Goal: Obtain resource: Download file/media

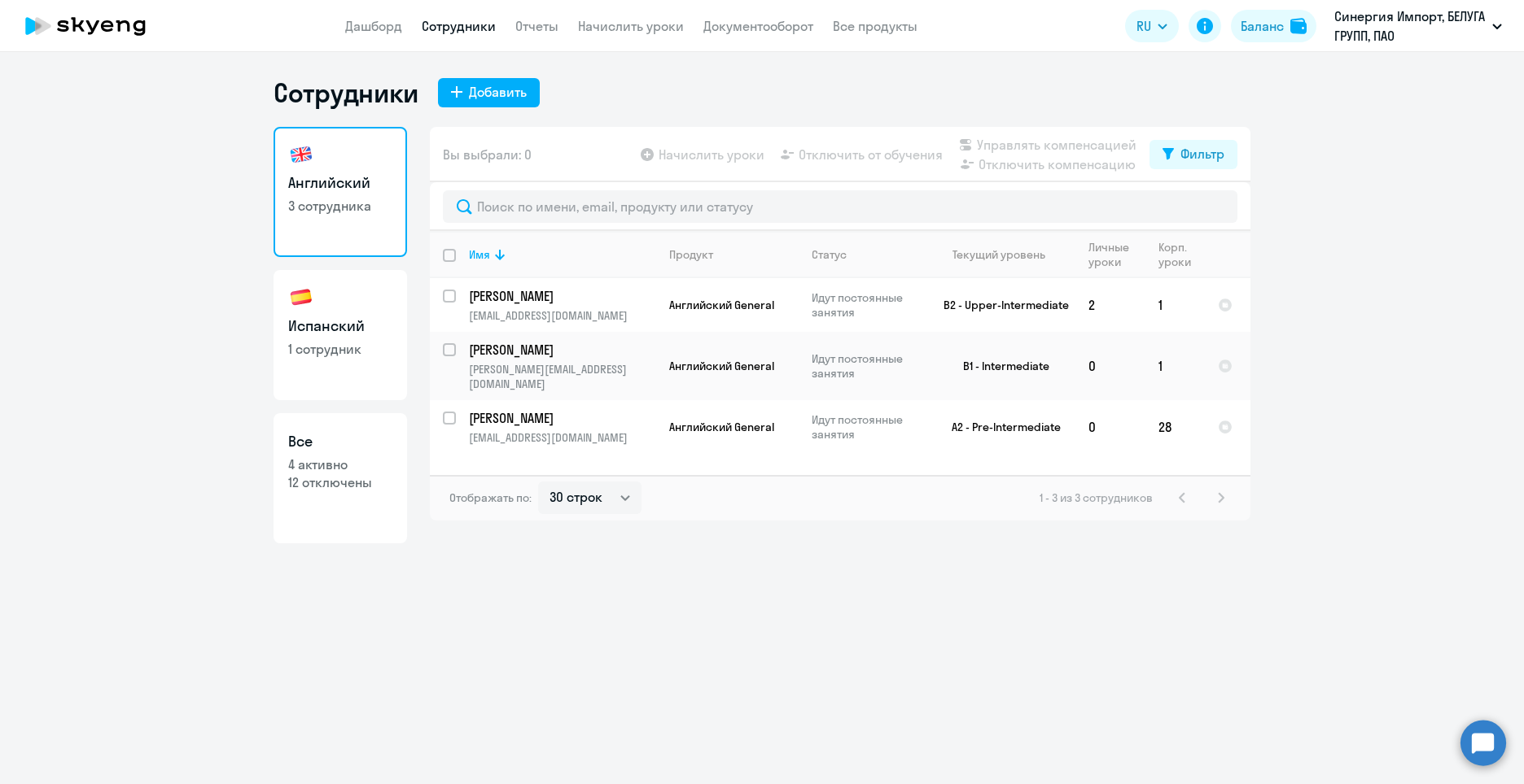
select select "30"
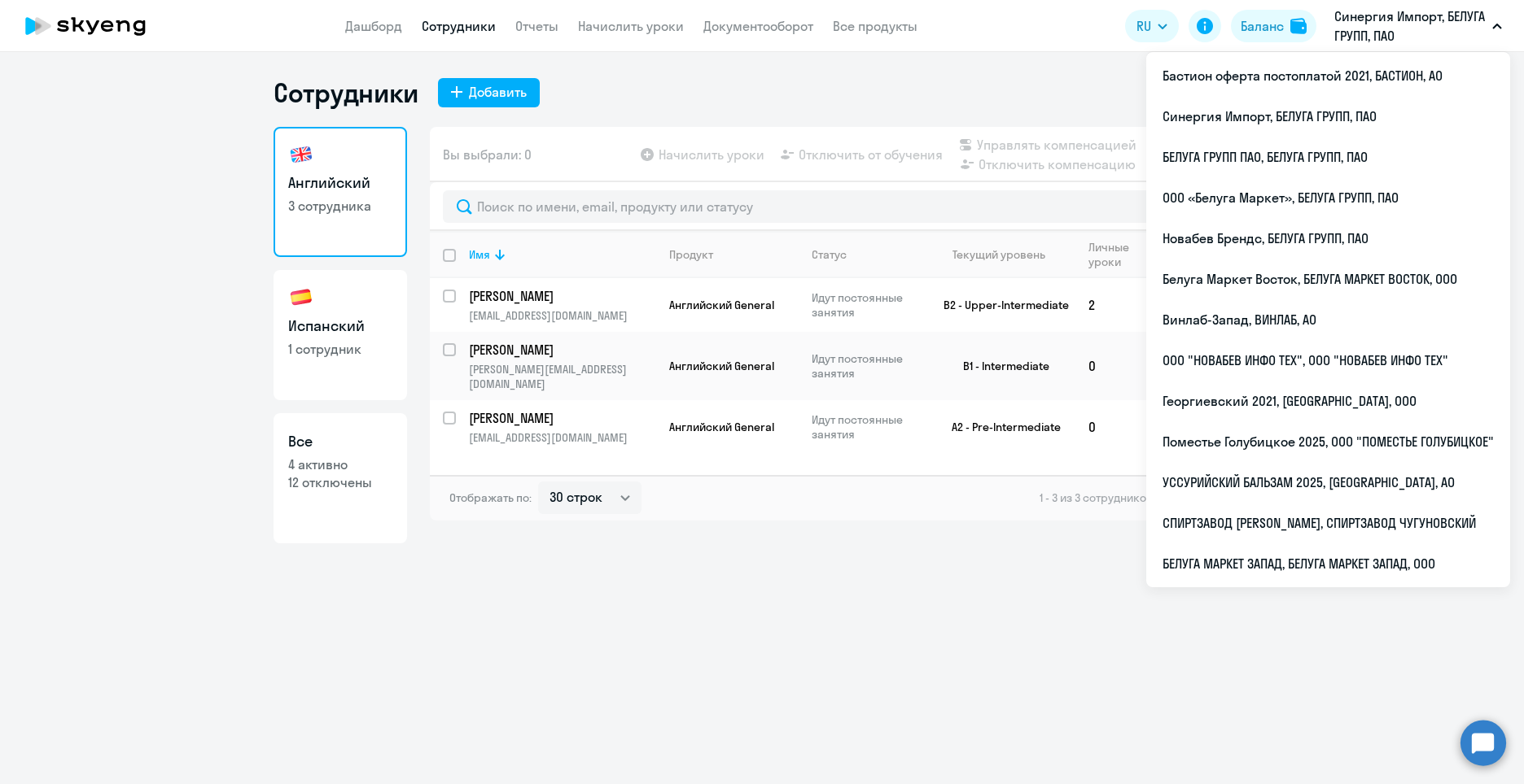
click at [1373, 18] on p "Синергия Импорт, БЕЛУГА ГРУПП, ПАО" at bounding box center [1409, 26] width 152 height 39
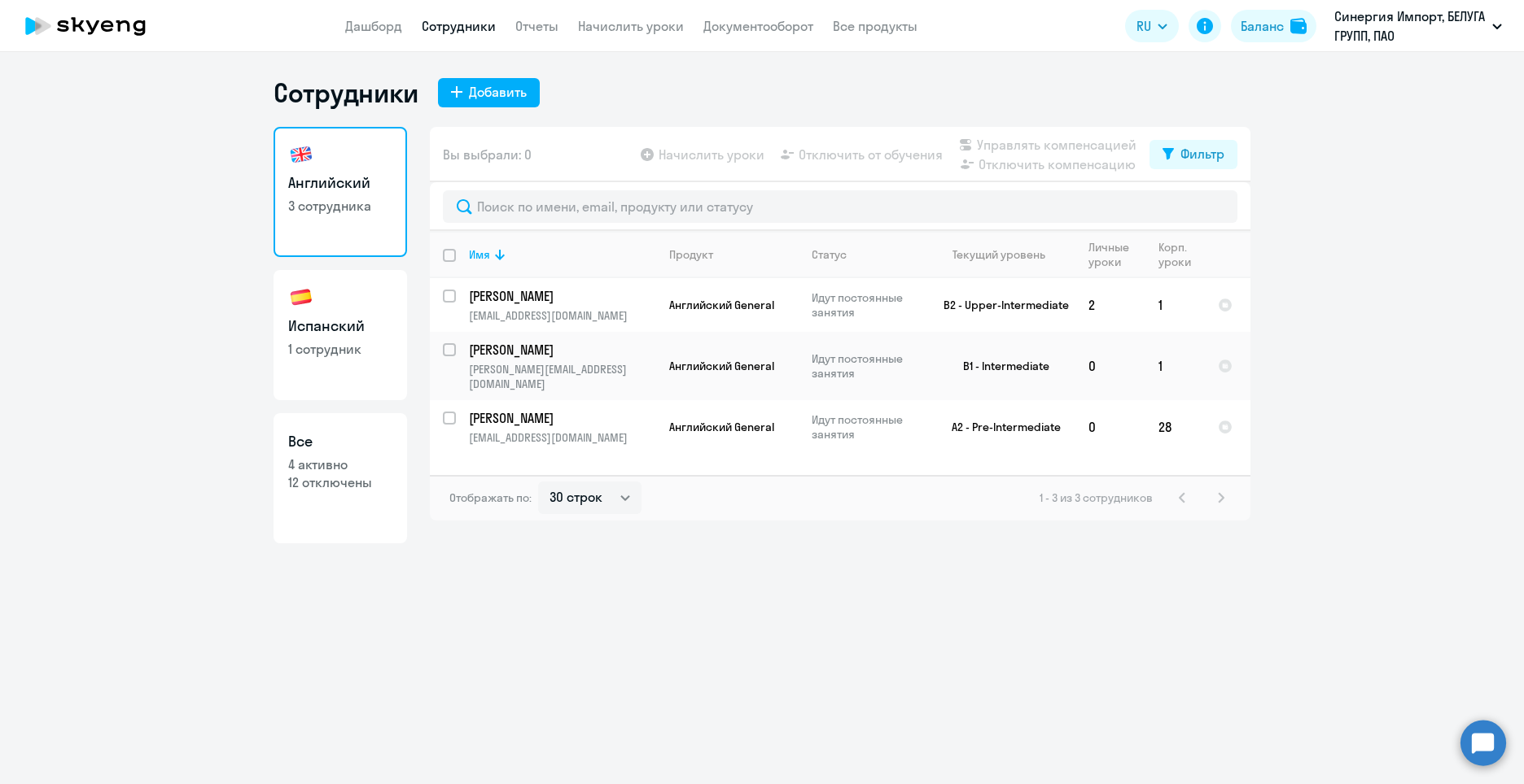
click at [1373, 18] on p "Синергия Импорт, БЕЛУГА ГРУПП, ПАО" at bounding box center [1409, 26] width 152 height 39
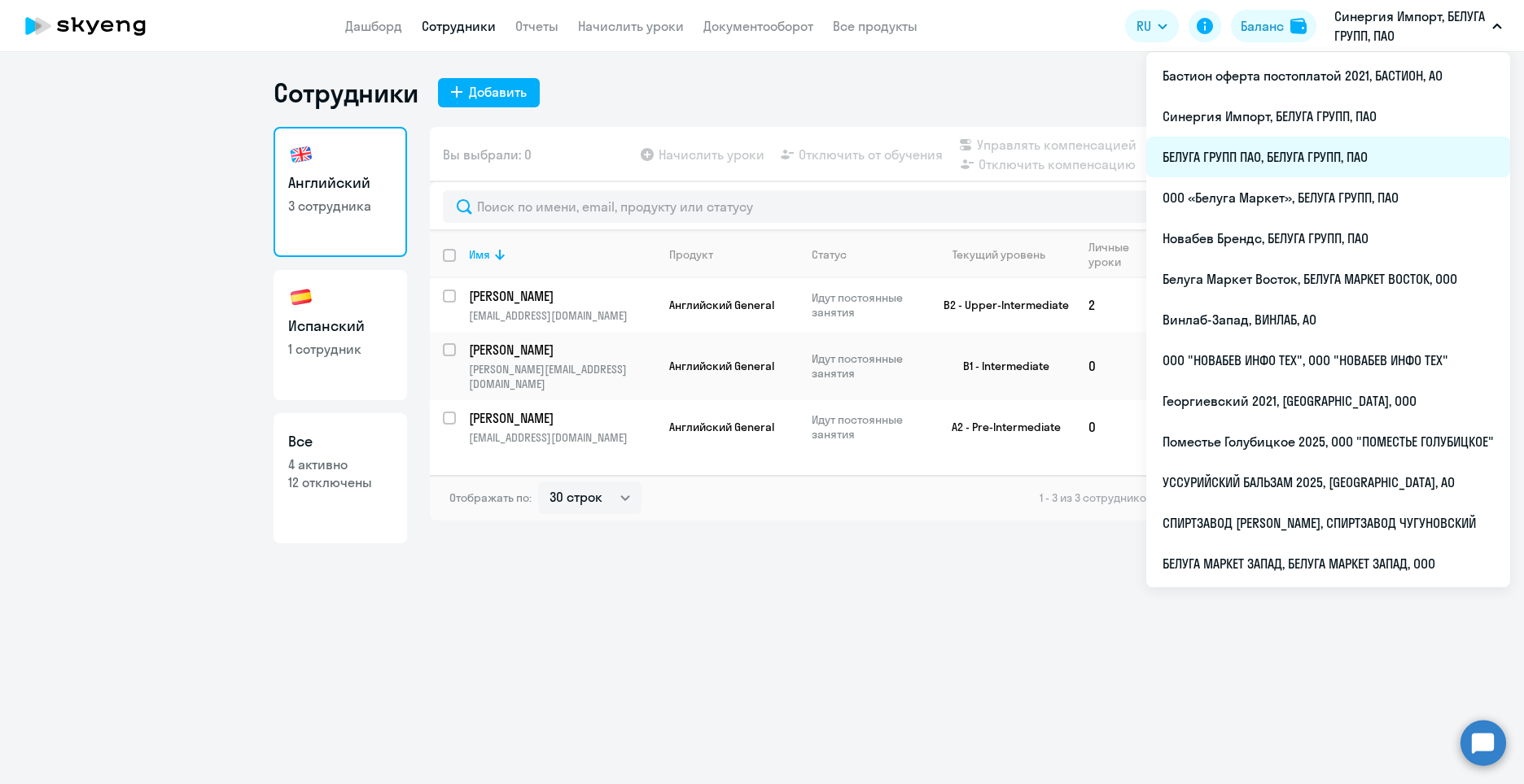
click at [1203, 155] on li "БЕЛУГА ГРУПП ПАО, БЕЛУГА ГРУПП, ПАО" at bounding box center [1327, 156] width 364 height 41
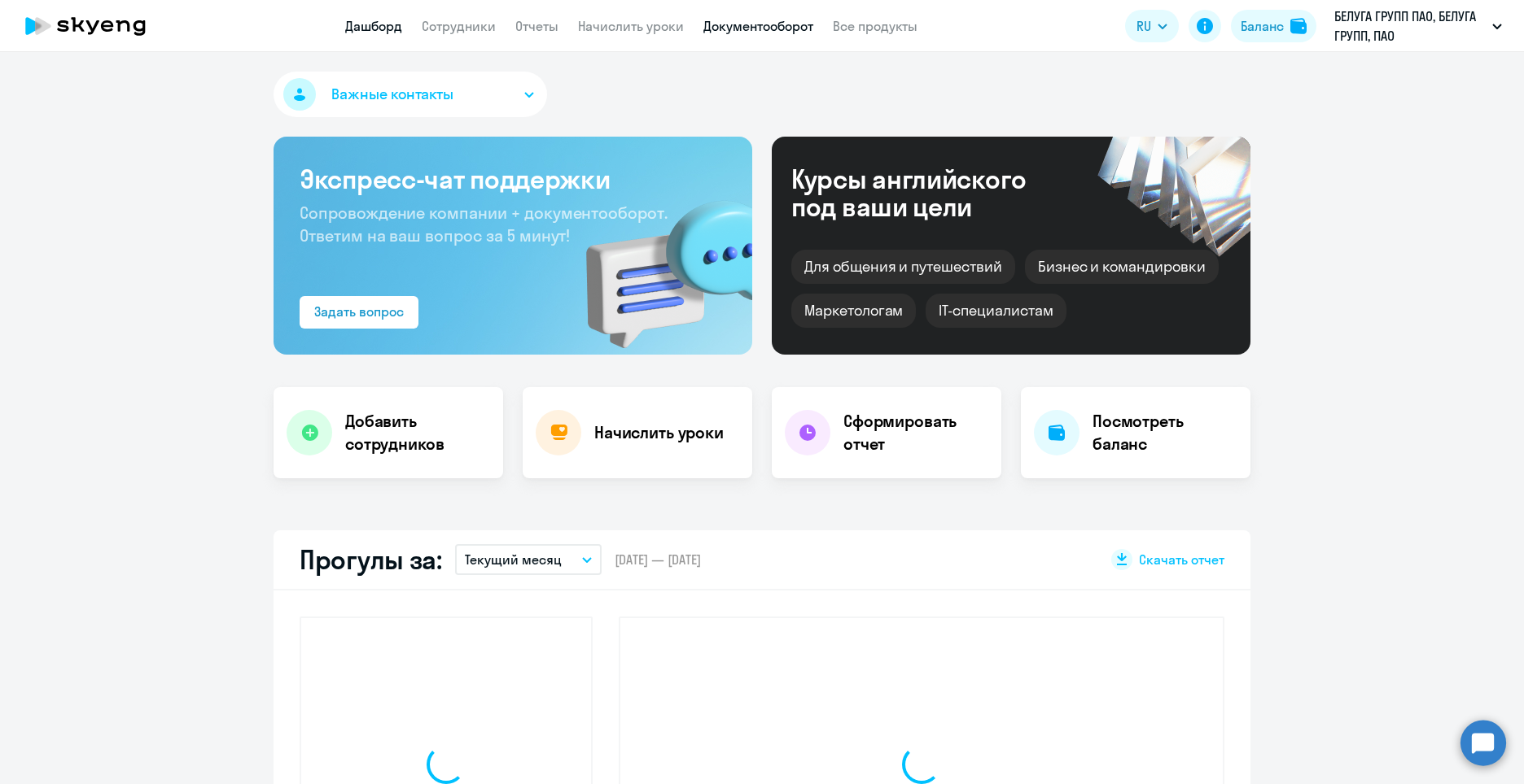
click at [749, 24] on link "Документооборот" at bounding box center [758, 26] width 110 height 16
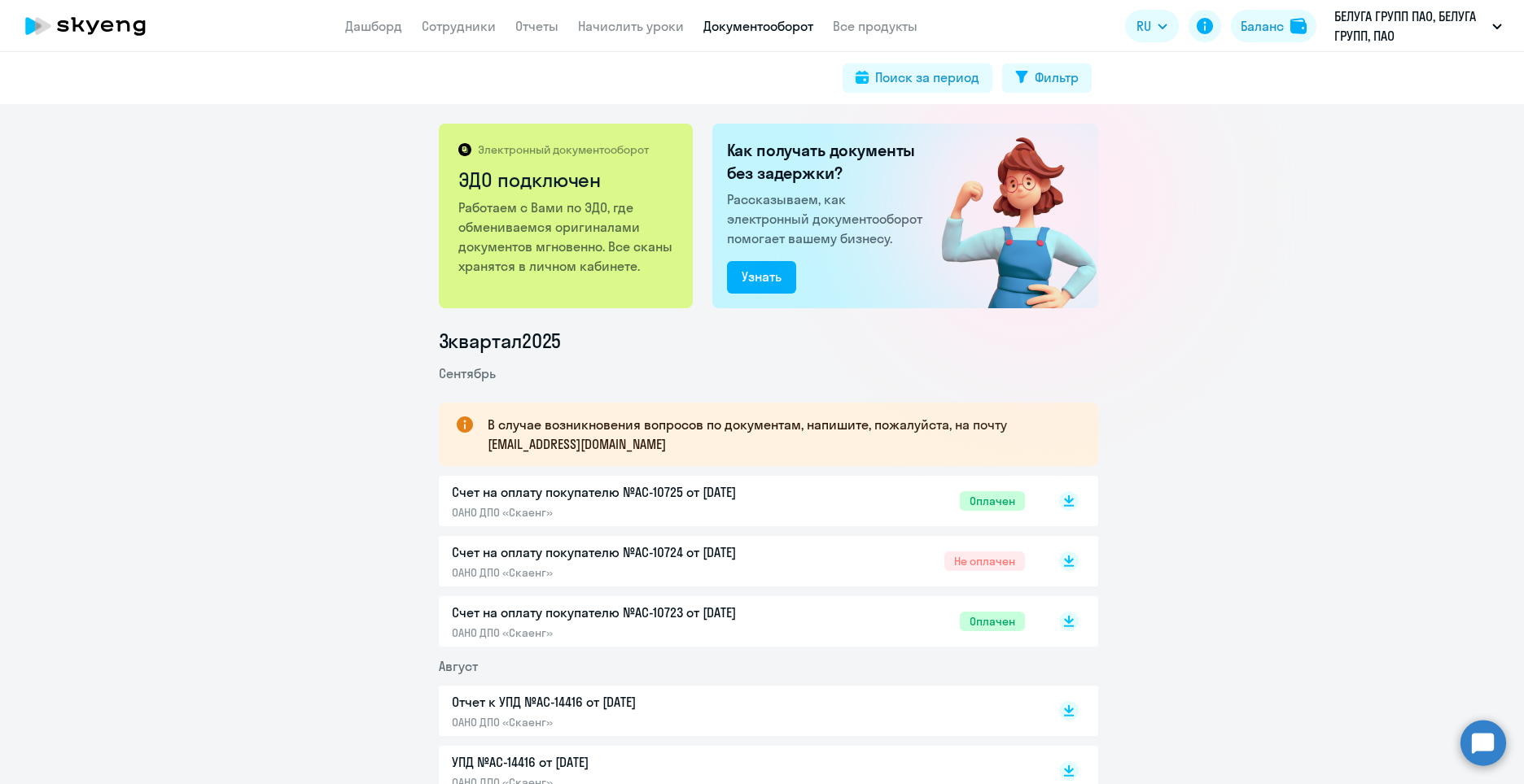
click at [666, 497] on p "Счет на оплату покупателю №AC-10725 от 02.09.2025" at bounding box center [623, 492] width 342 height 19
click at [475, 29] on link "Сотрудники" at bounding box center [459, 26] width 74 height 16
select select "30"
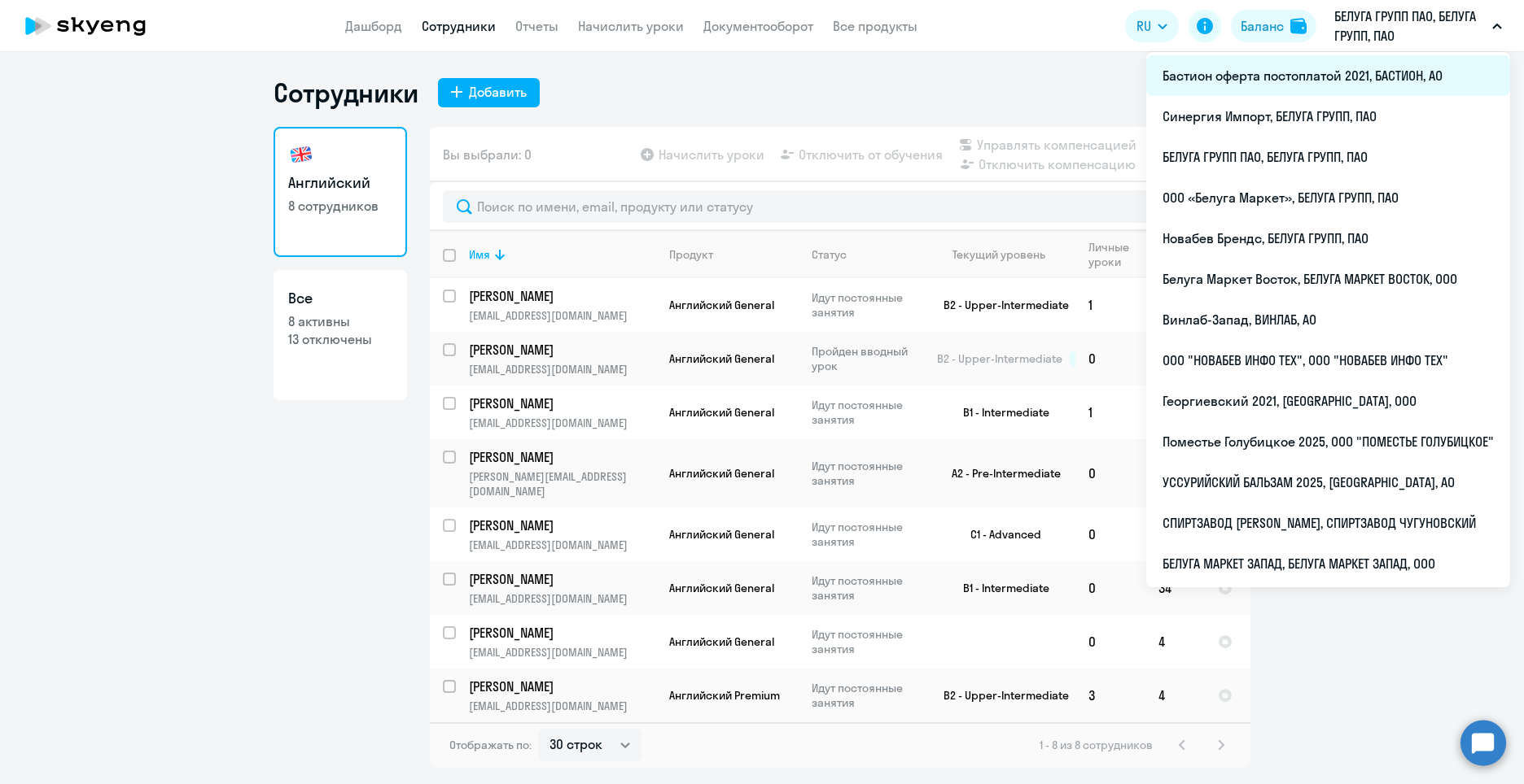
click at [1312, 75] on li "Бастион оферта постоплатой 2021, БАСТИОН, АО" at bounding box center [1327, 75] width 364 height 41
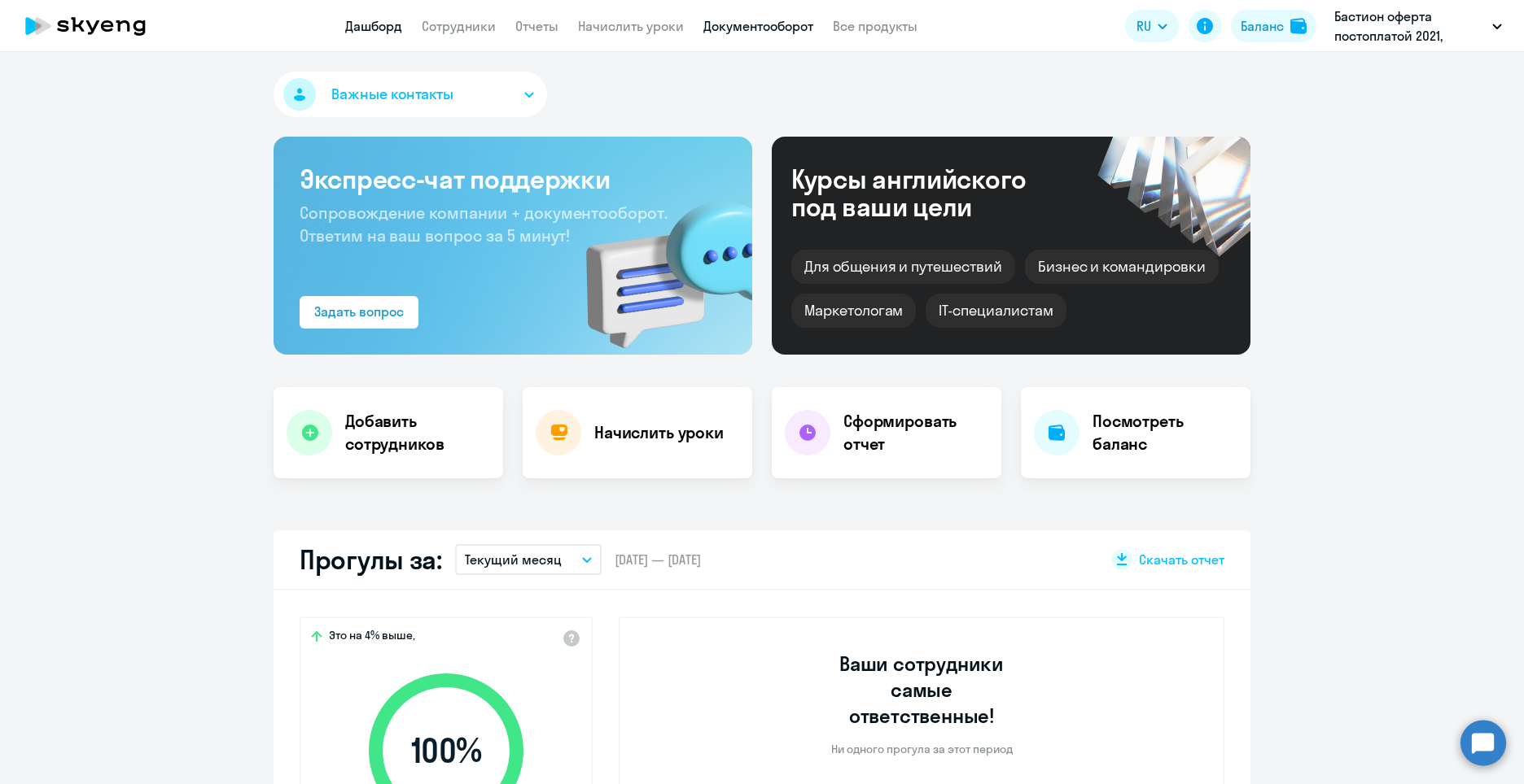
click at [725, 24] on link "Документооборот" at bounding box center [758, 26] width 110 height 16
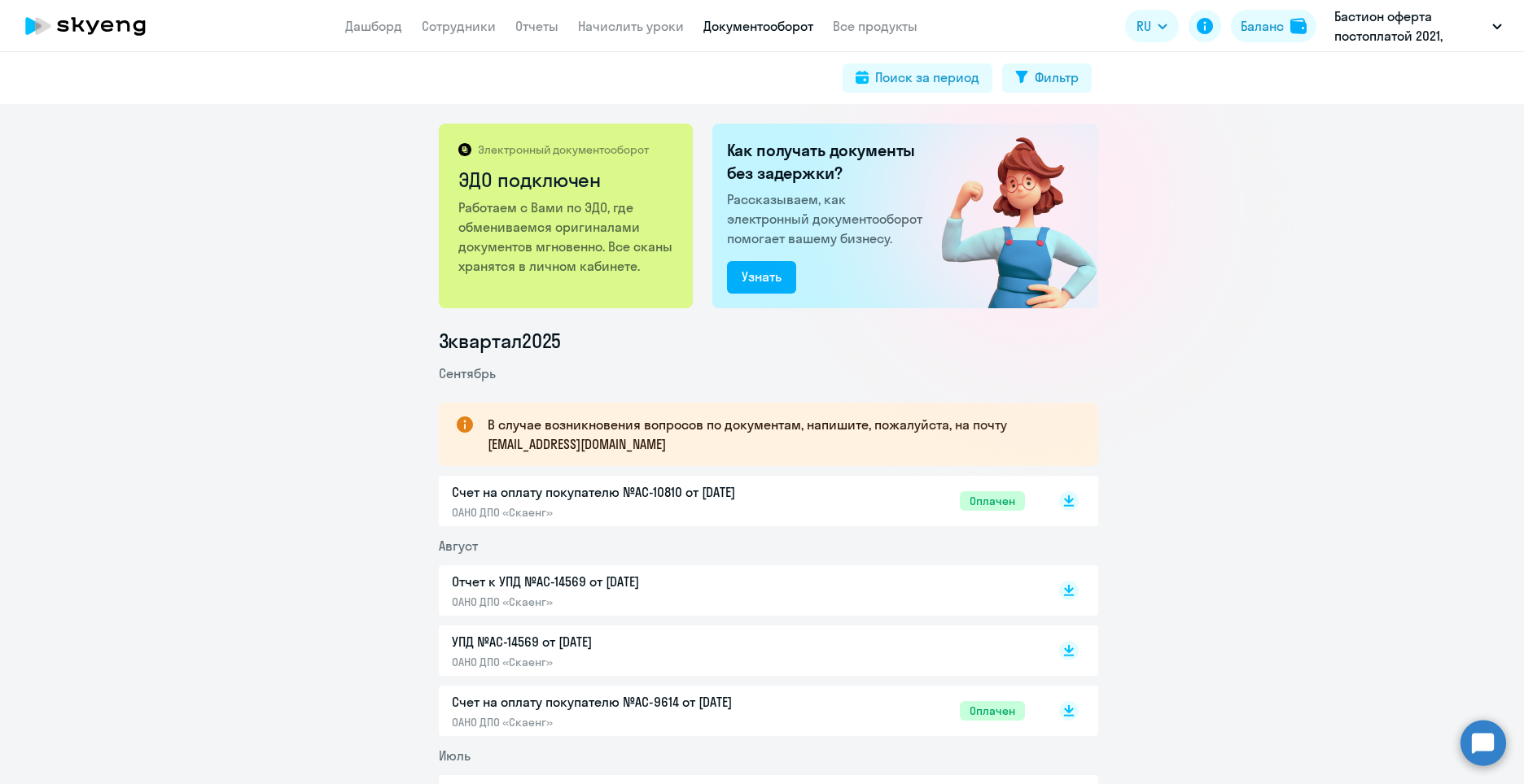
click at [605, 491] on p "Счет на оплату покупателю №AC-10810 от [DATE]" at bounding box center [623, 492] width 342 height 19
